Goal: Information Seeking & Learning: Learn about a topic

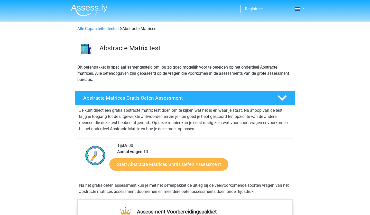
click at [187, 164] on link "Start Abstracte Matrices Gratis Oefen Assessment" at bounding box center [169, 164] width 119 height 12
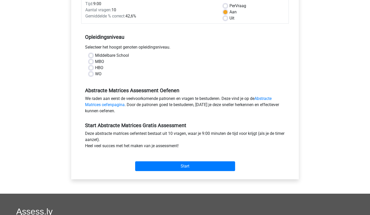
scroll to position [77, 0]
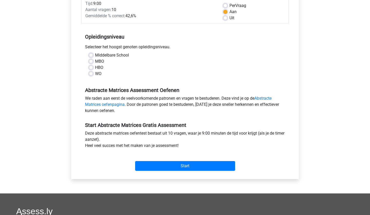
click at [100, 73] on label "WO" at bounding box center [98, 74] width 6 height 6
click at [93, 73] on input "WO" at bounding box center [91, 73] width 4 height 5
radio input "true"
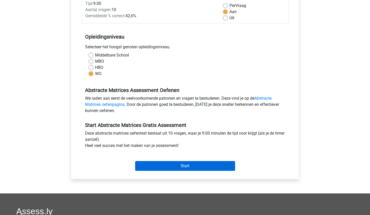
click at [171, 163] on input "Start" at bounding box center [185, 166] width 100 height 10
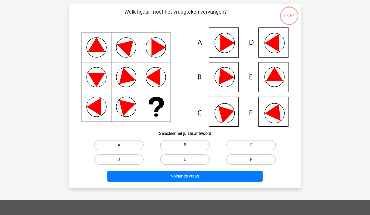
scroll to position [33, 0]
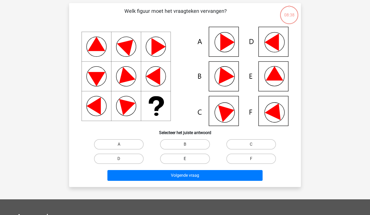
click at [182, 161] on label "E" at bounding box center [185, 159] width 50 height 10
click at [185, 161] on input "E" at bounding box center [186, 160] width 3 height 3
radio input "true"
click at [202, 182] on div "Volgende vraag" at bounding box center [185, 176] width 199 height 13
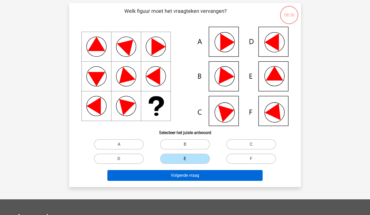
click at [203, 176] on button "Volgende vraag" at bounding box center [186, 175] width 156 height 11
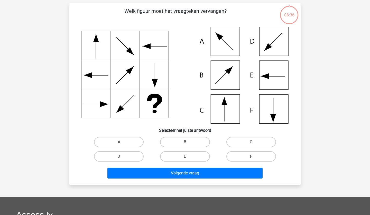
scroll to position [26, 0]
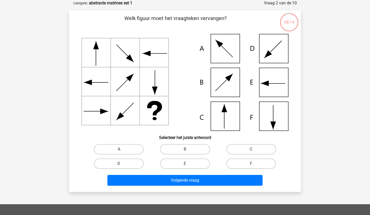
click at [238, 121] on icon at bounding box center [185, 82] width 207 height 97
drag, startPoint x: 261, startPoint y: 145, endPoint x: 207, endPoint y: 100, distance: 70.7
click at [207, 100] on div "Welk figuur moet het vraagteken vervangen?" at bounding box center [185, 101] width 228 height 174
click at [207, 100] on icon at bounding box center [185, 82] width 207 height 97
click at [240, 150] on label "C" at bounding box center [252, 149] width 50 height 10
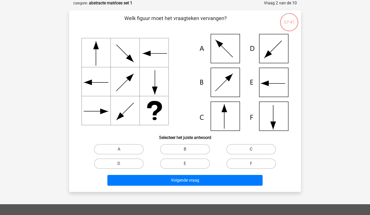
click at [251, 150] on input "C" at bounding box center [252, 150] width 3 height 3
radio input "true"
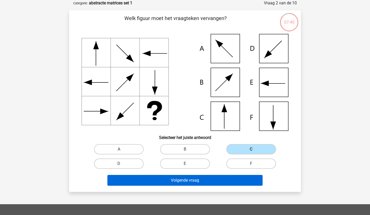
click at [214, 183] on button "Volgende vraag" at bounding box center [186, 180] width 156 height 11
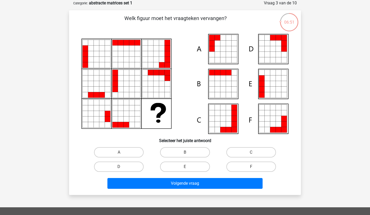
click at [228, 49] on icon at bounding box center [229, 49] width 6 height 6
click at [106, 157] on label "A" at bounding box center [119, 152] width 50 height 10
click at [119, 156] on input "A" at bounding box center [120, 154] width 3 height 3
radio input "true"
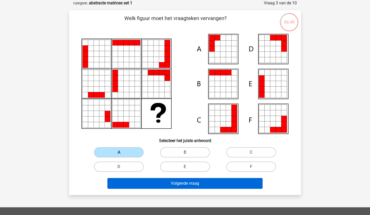
click at [212, 183] on button "Volgende vraag" at bounding box center [186, 183] width 156 height 11
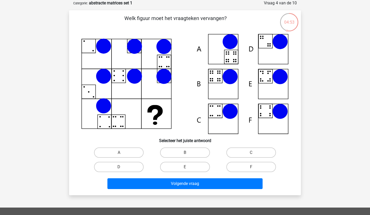
click at [266, 78] on icon at bounding box center [185, 84] width 207 height 100
click at [187, 164] on label "E" at bounding box center [185, 167] width 50 height 10
click at [187, 167] on input "E" at bounding box center [186, 168] width 3 height 3
radio input "true"
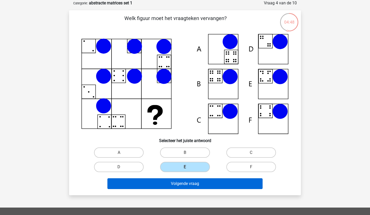
click at [185, 185] on button "Volgende vraag" at bounding box center [186, 183] width 156 height 11
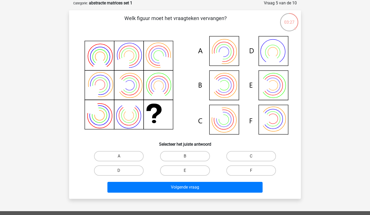
click at [231, 86] on icon at bounding box center [185, 86] width 207 height 104
click at [173, 157] on label "B" at bounding box center [185, 156] width 50 height 10
click at [185, 157] on input "B" at bounding box center [186, 157] width 3 height 3
radio input "true"
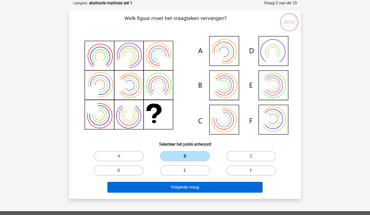
click at [194, 190] on button "Volgende vraag" at bounding box center [186, 187] width 156 height 11
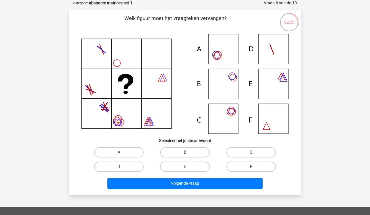
click at [227, 48] on icon at bounding box center [185, 84] width 207 height 100
click at [115, 153] on label "A" at bounding box center [119, 152] width 50 height 10
click at [119, 153] on input "A" at bounding box center [120, 154] width 3 height 3
radio input "true"
click at [230, 84] on icon at bounding box center [185, 84] width 207 height 100
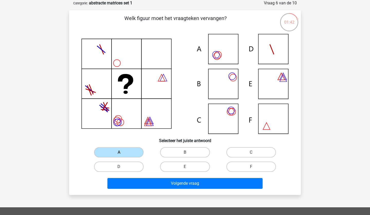
click at [185, 153] on input "B" at bounding box center [186, 154] width 3 height 3
radio input "true"
click at [138, 165] on label "D" at bounding box center [119, 167] width 50 height 10
click at [122, 167] on input "D" at bounding box center [120, 168] width 3 height 3
radio input "true"
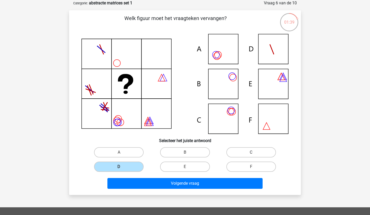
click at [263, 153] on label "C" at bounding box center [252, 152] width 50 height 10
click at [255, 153] on input "C" at bounding box center [252, 154] width 3 height 3
radio input "true"
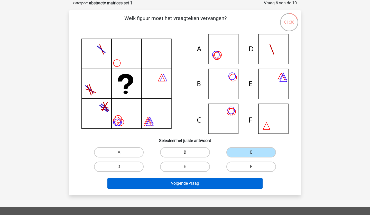
click at [183, 183] on button "Volgende vraag" at bounding box center [186, 183] width 156 height 11
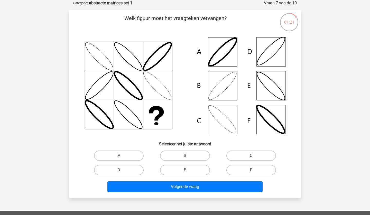
click at [230, 92] on icon at bounding box center [185, 86] width 207 height 104
click at [169, 154] on label "B" at bounding box center [185, 156] width 50 height 10
click at [185, 156] on input "B" at bounding box center [186, 157] width 3 height 3
radio input "true"
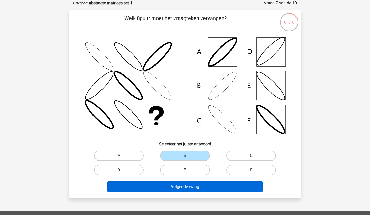
click at [168, 186] on button "Volgende vraag" at bounding box center [186, 187] width 156 height 11
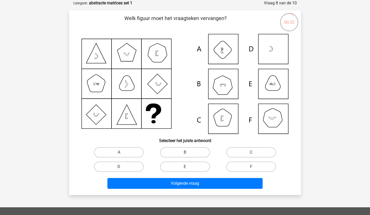
click at [227, 52] on icon at bounding box center [185, 84] width 207 height 100
click at [222, 86] on icon at bounding box center [185, 84] width 207 height 100
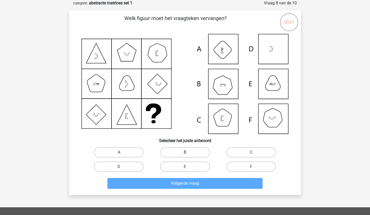
click at [182, 155] on label "B" at bounding box center [185, 152] width 50 height 10
click at [185, 155] on input "B" at bounding box center [186, 154] width 3 height 3
radio input "true"
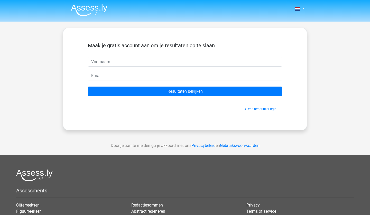
scroll to position [26, 0]
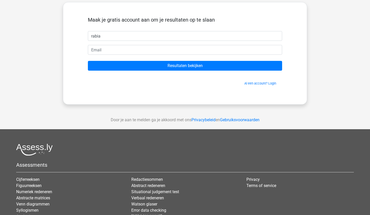
type input "rabia"
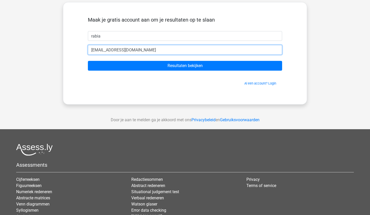
type input "[EMAIL_ADDRESS][DOMAIN_NAME]"
click at [185, 66] on input "Resultaten bekijken" at bounding box center [185, 66] width 194 height 10
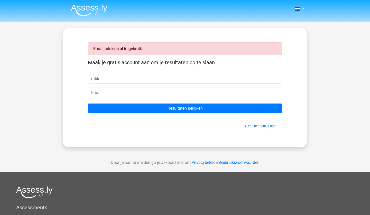
type input "rabia"
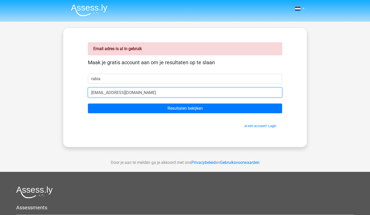
type input "[EMAIL_ADDRESS][DOMAIN_NAME]"
click at [185, 109] on input "Resultaten bekijken" at bounding box center [185, 109] width 194 height 10
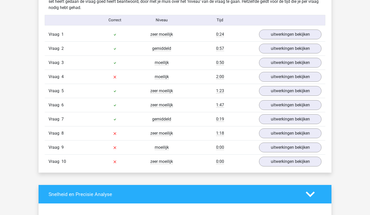
scroll to position [417, 0]
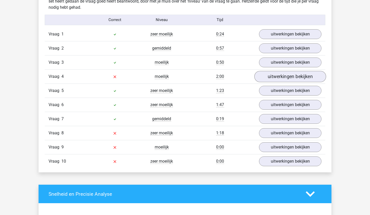
click at [287, 79] on link "uitwerkingen bekijken" at bounding box center [291, 76] width 72 height 11
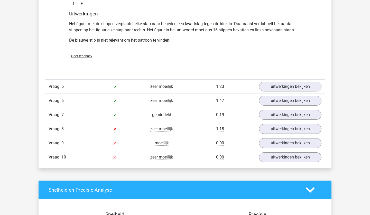
scroll to position [664, 0]
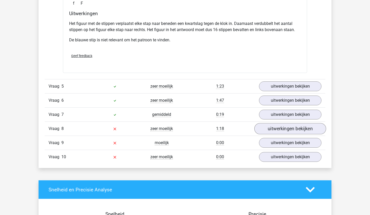
click at [277, 127] on link "uitwerkingen bekijken" at bounding box center [291, 128] width 72 height 11
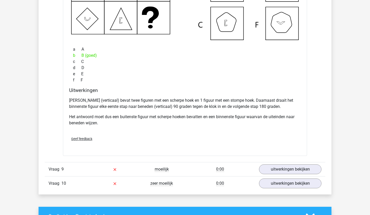
scroll to position [887, 0]
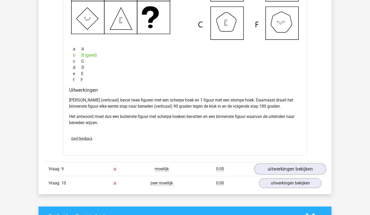
click at [283, 167] on link "uitwerkingen bekijken" at bounding box center [291, 169] width 72 height 11
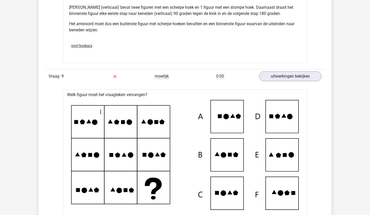
scroll to position [980, 0]
click at [235, 155] on icon at bounding box center [235, 154] width 5 height 5
click at [230, 162] on icon at bounding box center [185, 155] width 228 height 110
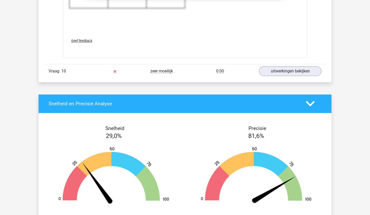
scroll to position [1369, 0]
